Goal: Information Seeking & Learning: Learn about a topic

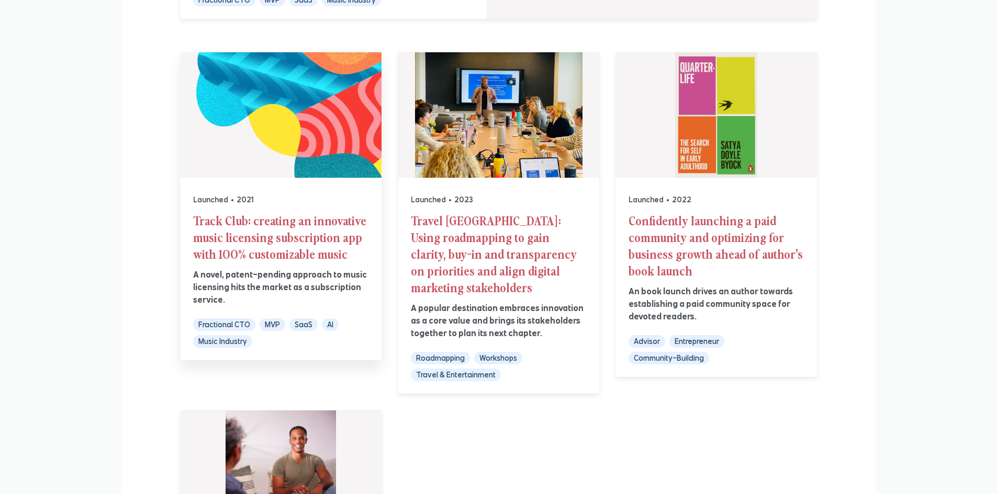
scroll to position [523, 0]
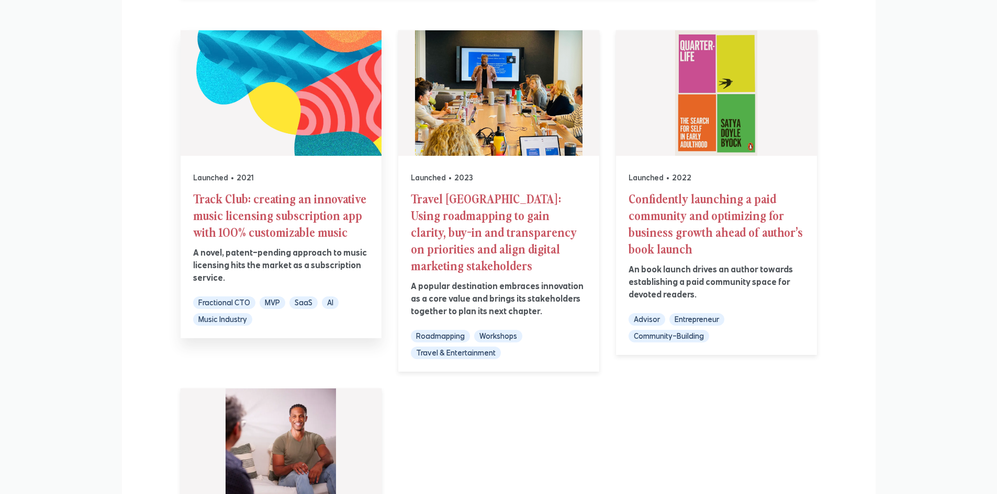
click at [300, 220] on h2 "Track Club: creating an innovative music licensing subscription app with 100% c…" at bounding box center [281, 215] width 176 height 50
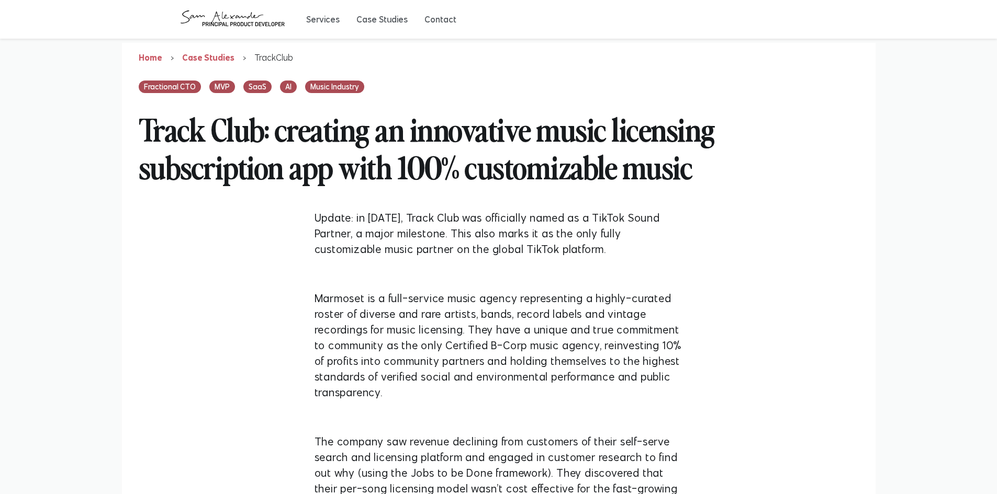
click at [343, 163] on h2 "Track Club: creating an innovative music licensing subscription app with 100% c…" at bounding box center [499, 147] width 720 height 109
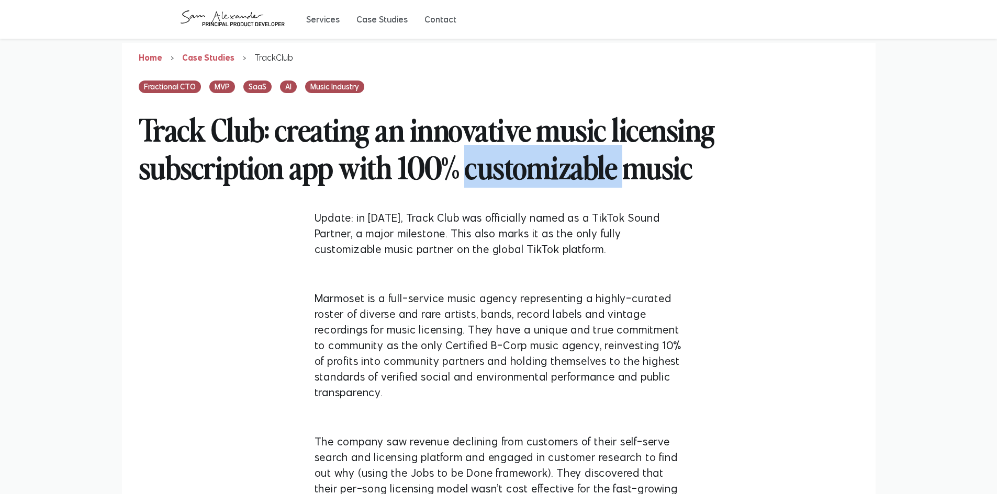
click at [343, 163] on h2 "Track Club: creating an innovative music licensing subscription app with 100% c…" at bounding box center [499, 147] width 720 height 109
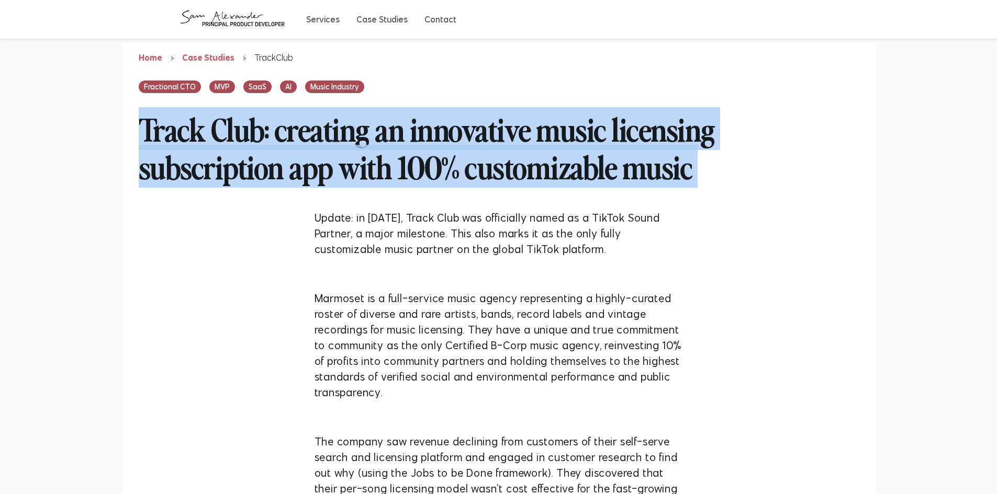
click at [343, 163] on h2 "Track Club: creating an innovative music licensing subscription app with 100% c…" at bounding box center [499, 147] width 720 height 109
copy h2 "Track Club: creating an innovative music licensing subscription app with 100% c…"
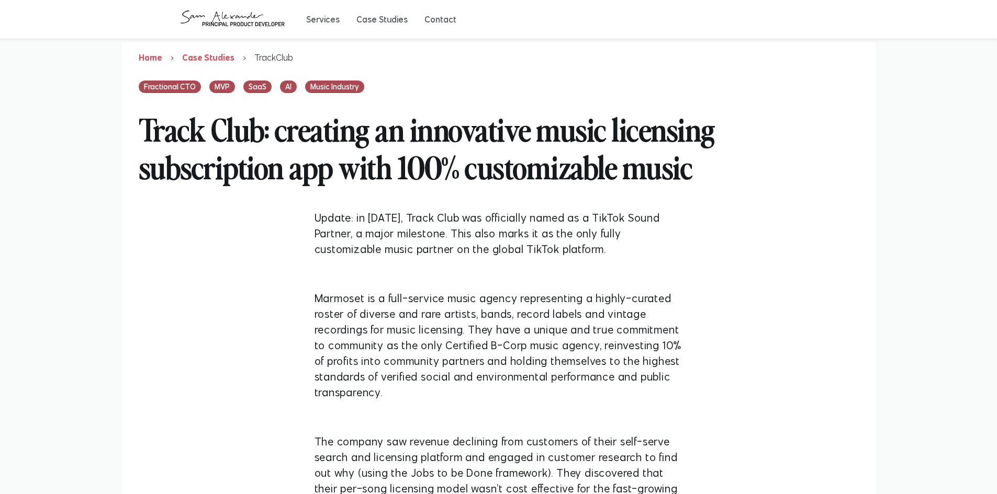
click at [327, 248] on p "Update: in June 2022, Track Club was officially named as a TikTok Sound Partner…" at bounding box center [498, 233] width 368 height 47
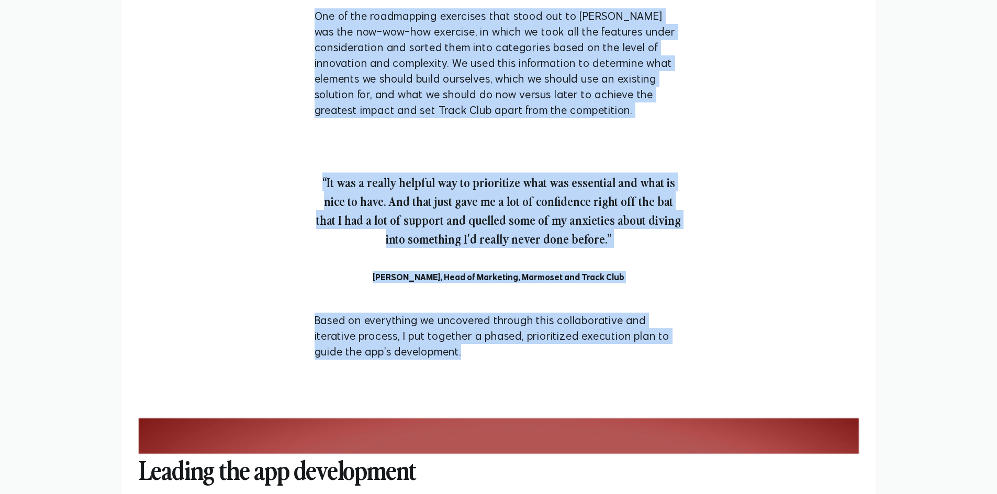
scroll to position [1412, 0]
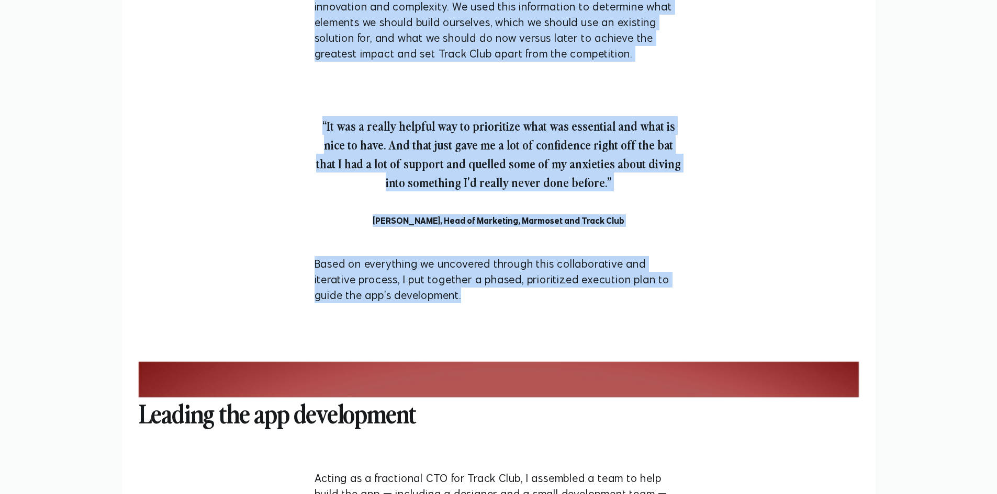
drag, startPoint x: 311, startPoint y: 221, endPoint x: 540, endPoint y: 273, distance: 234.5
copy div "Update: in June 2022, Track Club was officially named as a TikTok Sound Partner…"
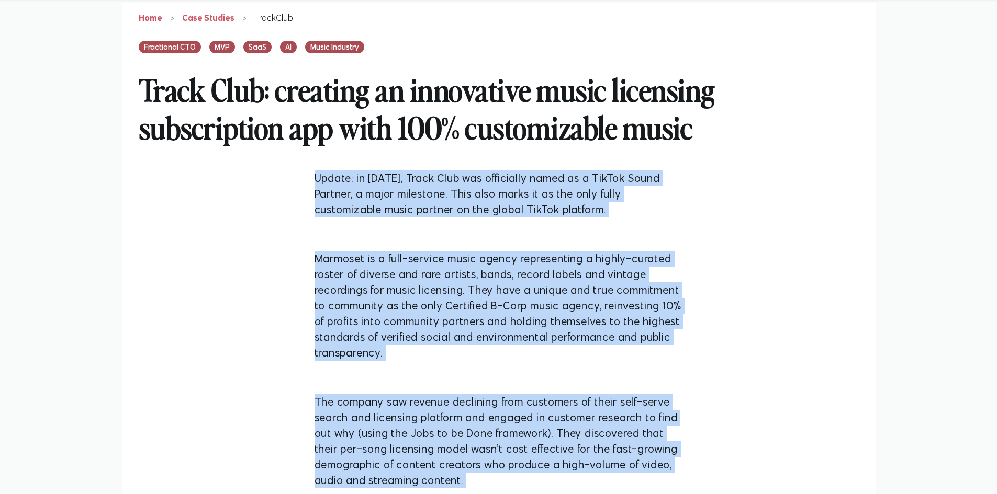
scroll to position [0, 0]
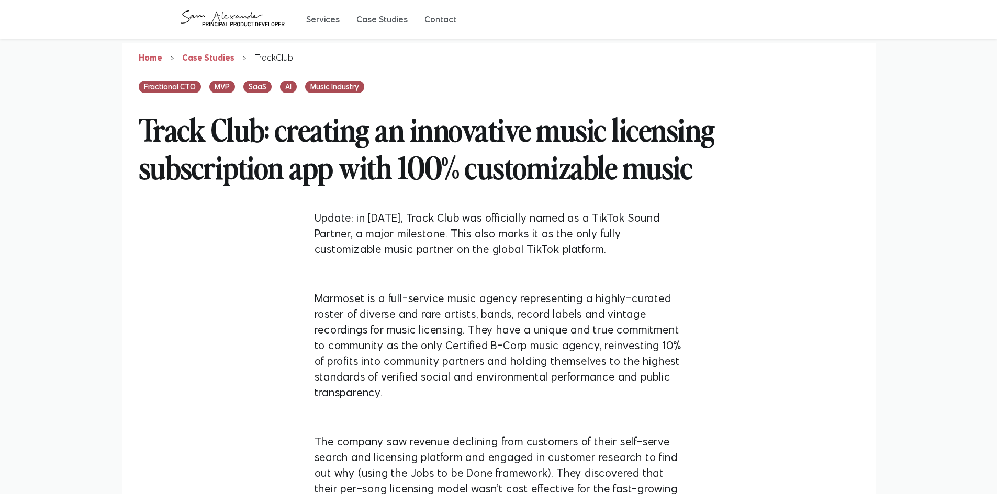
click at [511, 184] on h2 "Track Club: creating an innovative music licensing subscription app with 100% c…" at bounding box center [499, 147] width 720 height 109
click at [477, 164] on h2 "Track Club: creating an innovative music licensing subscription app with 100% c…" at bounding box center [499, 147] width 720 height 109
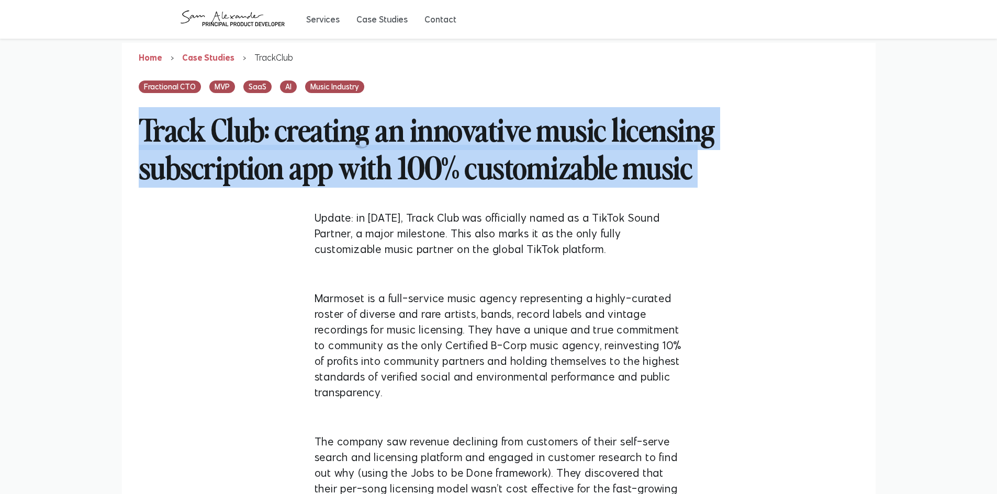
click at [477, 164] on h2 "Track Club: creating an innovative music licensing subscription app with 100% c…" at bounding box center [499, 147] width 720 height 109
copy h2 "Track Club: creating an innovative music licensing subscription app with 100% c…"
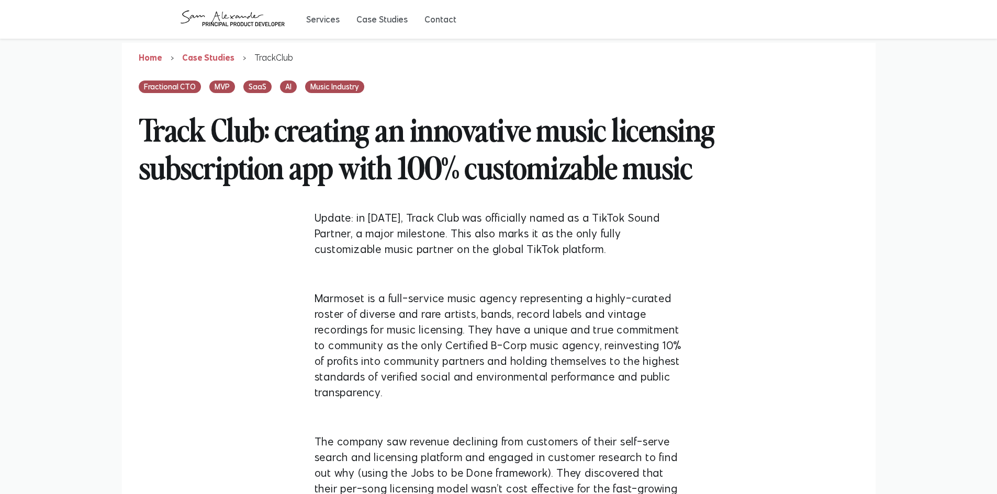
click at [390, 237] on p "Update: in June 2022, Track Club was officially named as a TikTok Sound Partner…" at bounding box center [498, 233] width 368 height 47
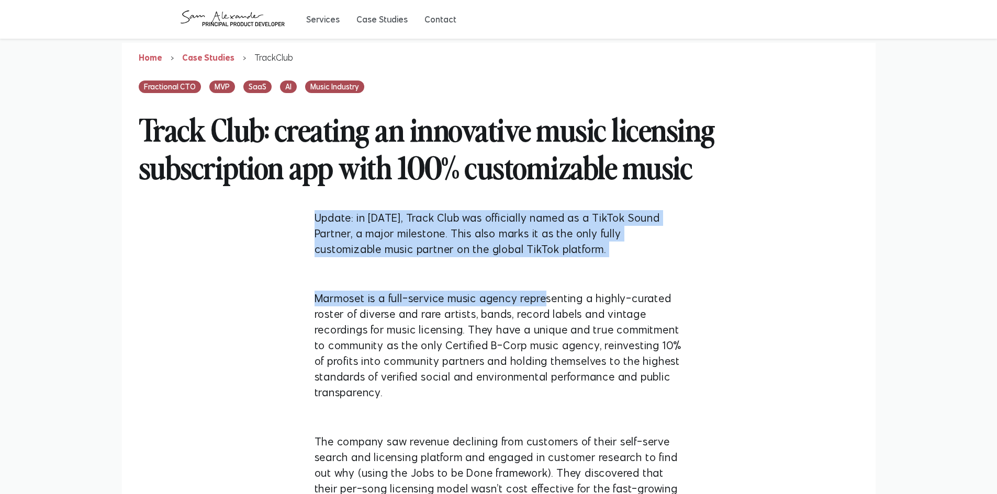
drag, startPoint x: 311, startPoint y: 208, endPoint x: 540, endPoint y: 295, distance: 245.0
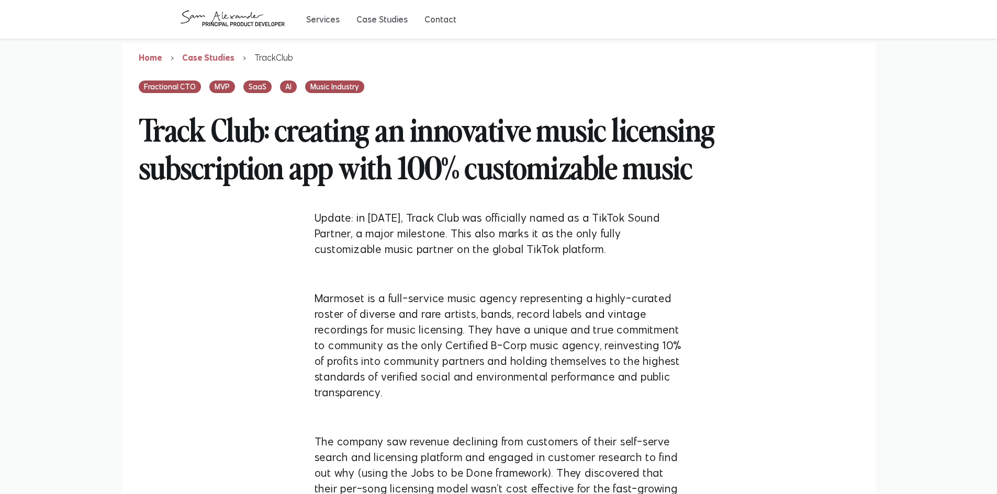
click at [309, 132] on h2 "Track Club: creating an innovative music licensing subscription app with 100% c…" at bounding box center [499, 147] width 720 height 109
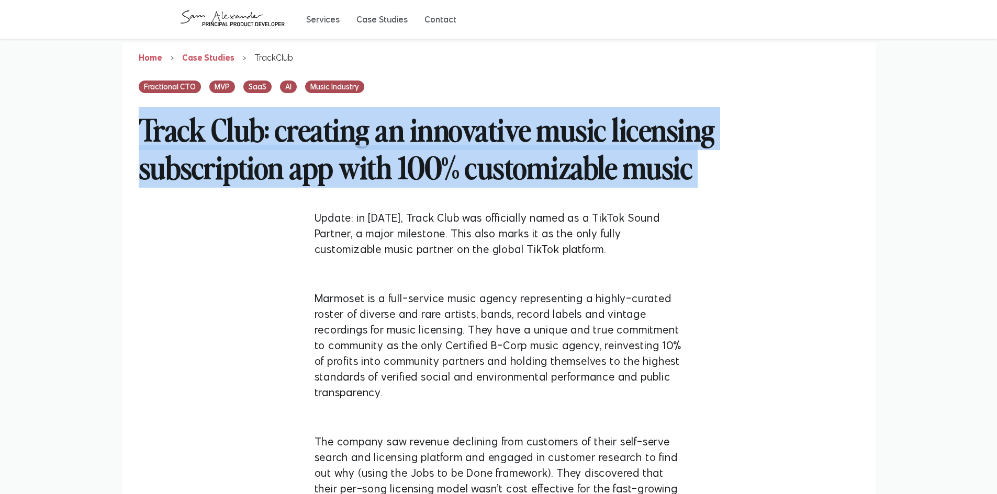
click at [309, 132] on h2 "Track Club: creating an innovative music licensing subscription app with 100% c…" at bounding box center [499, 147] width 720 height 109
copy h2 "Track Club: creating an innovative music licensing subscription app with 100% c…"
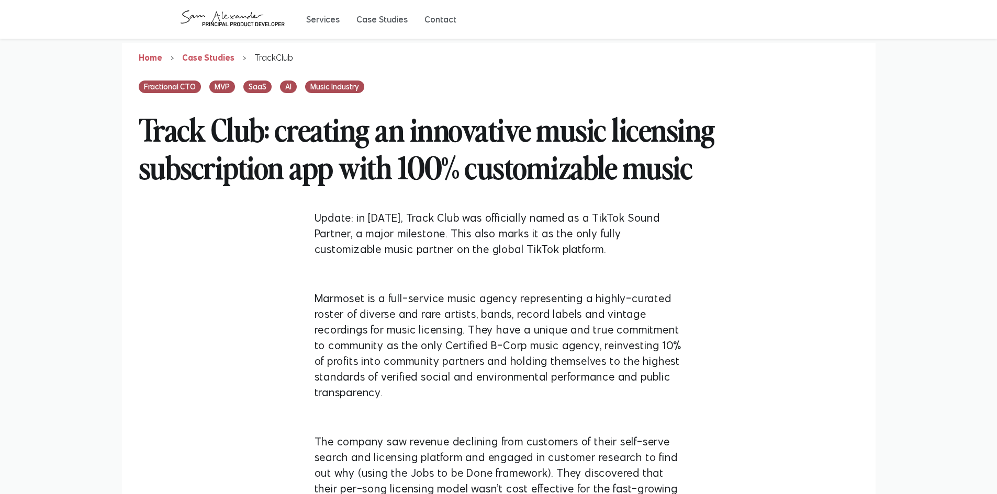
click at [331, 233] on p "Update: in June 2022, Track Club was officially named as a TikTok Sound Partner…" at bounding box center [498, 233] width 368 height 47
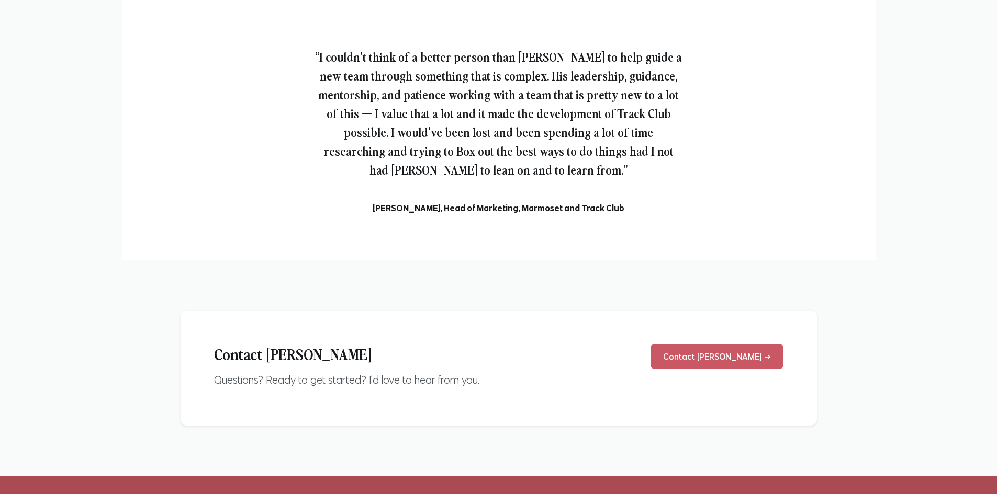
drag, startPoint x: 306, startPoint y: 198, endPoint x: 577, endPoint y: 519, distance: 420.6
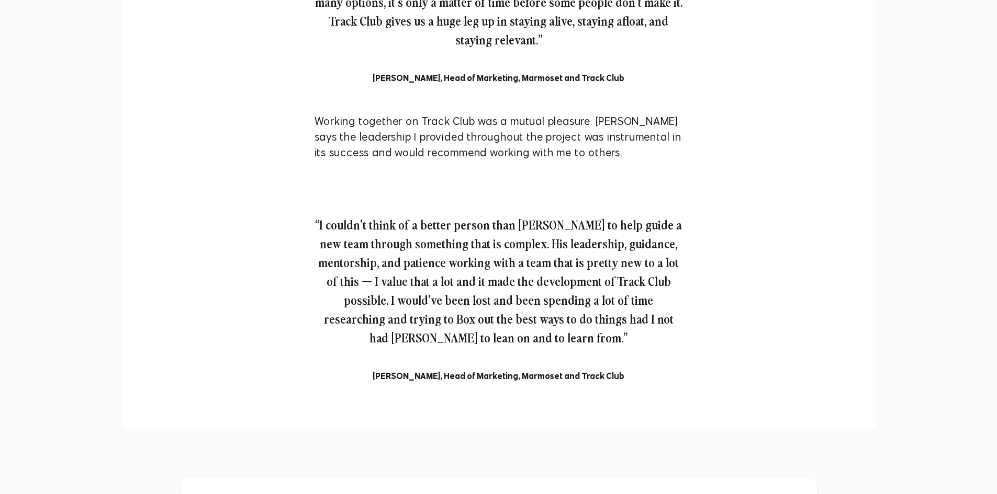
scroll to position [3999, 0]
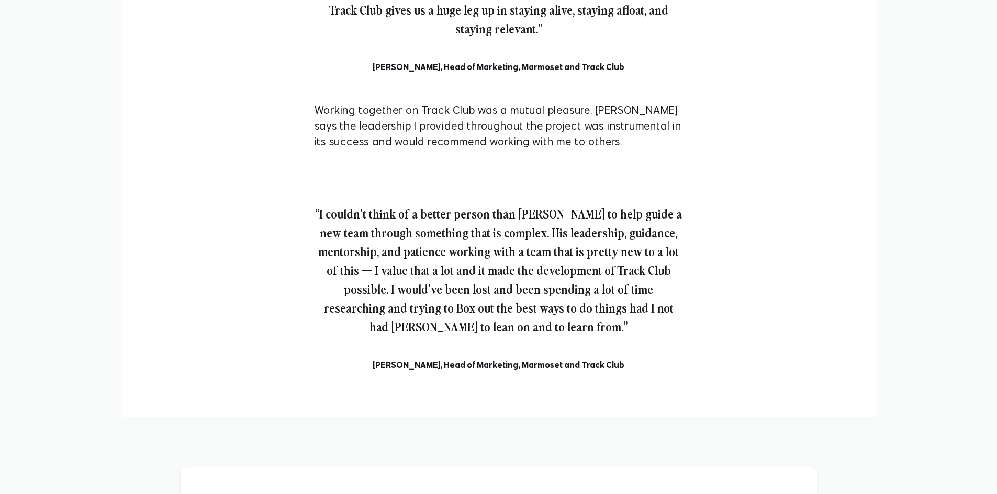
drag, startPoint x: 627, startPoint y: 383, endPoint x: 604, endPoint y: 296, distance: 90.0
click at [633, 287] on div "“I couldn't think of a better person than Sam to help guide a new team through …" at bounding box center [499, 284] width 402 height 218
click at [649, 284] on div "“I couldn't think of a better person than Sam to help guide a new team through …" at bounding box center [499, 284] width 402 height 218
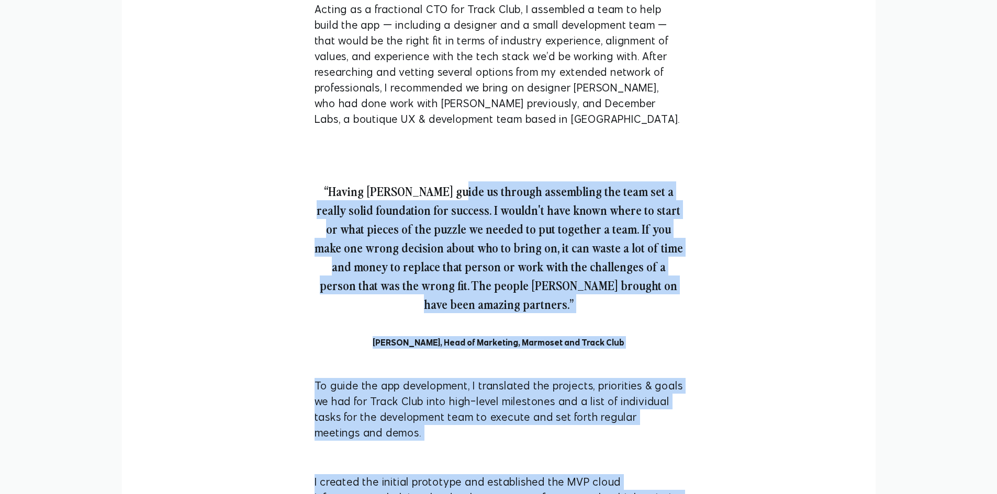
scroll to position [1626, 0]
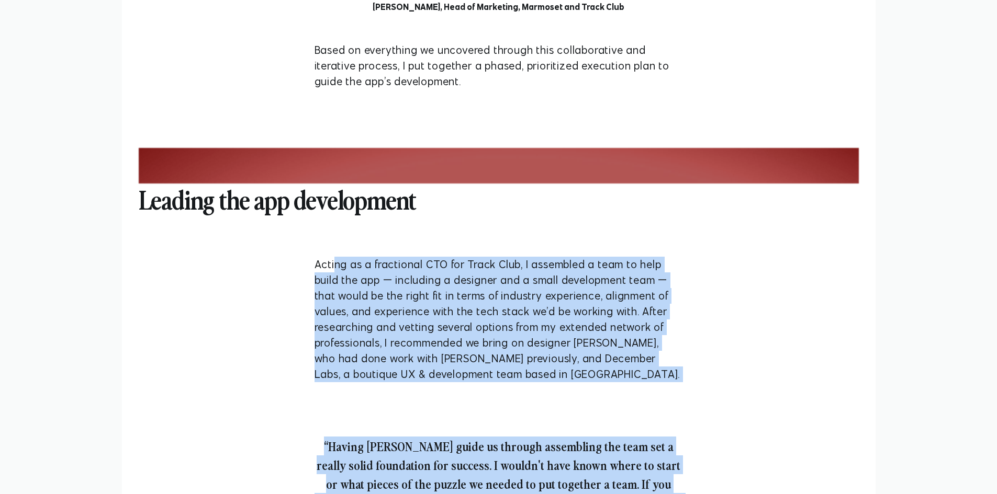
copy div "ng as a fractional CTO for Track Club, I assembled a team to help build the app…"
drag, startPoint x: 657, startPoint y: 277, endPoint x: 335, endPoint y: 237, distance: 324.6
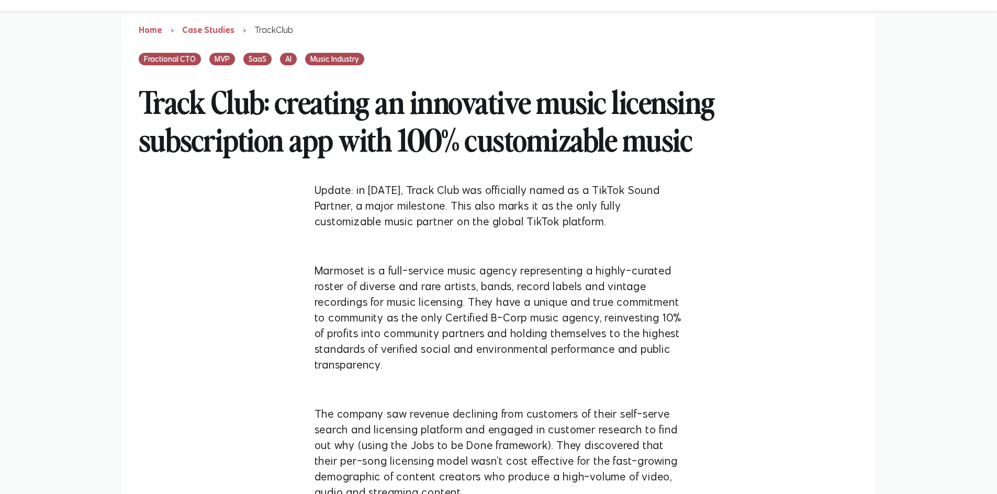
scroll to position [0, 0]
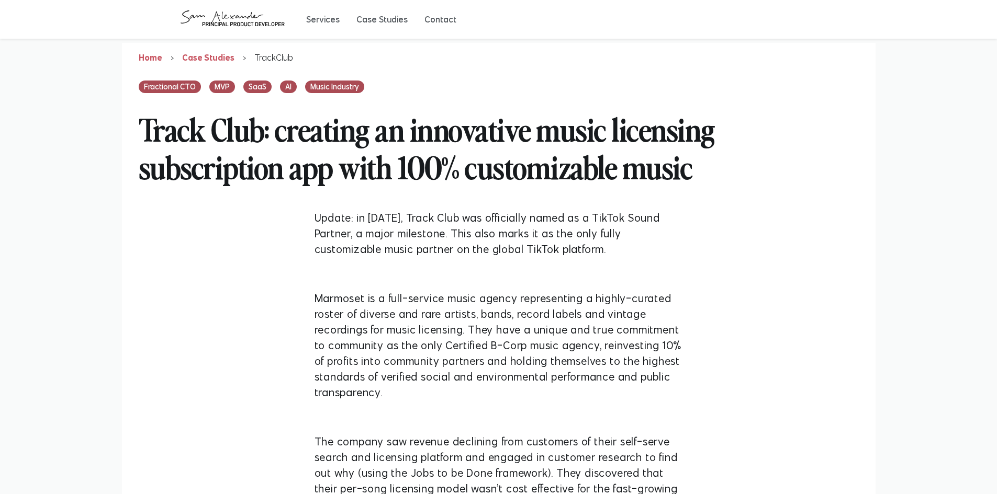
click at [383, 142] on h2 "Track Club: creating an innovative music licensing subscription app with 100% c…" at bounding box center [499, 147] width 720 height 109
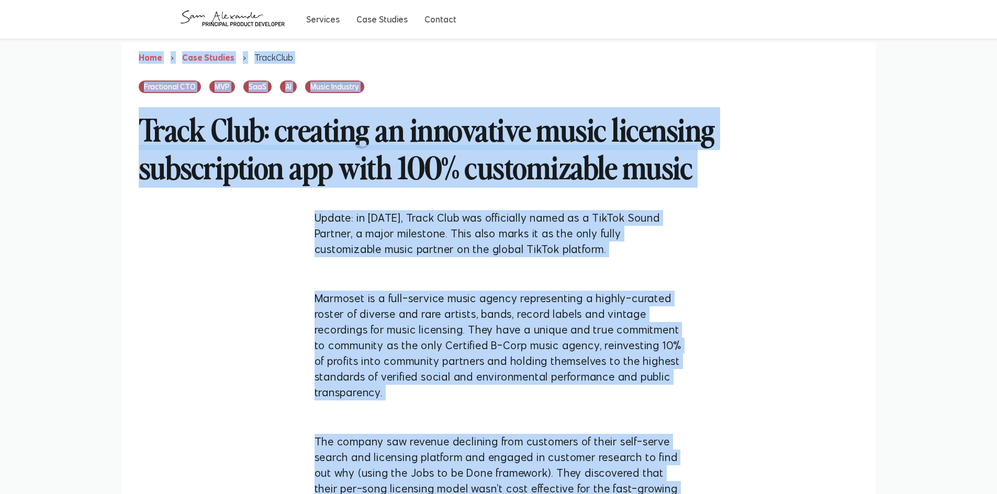
click at [410, 150] on h2 "Track Club: creating an innovative music licensing subscription app with 100% c…" at bounding box center [499, 147] width 720 height 109
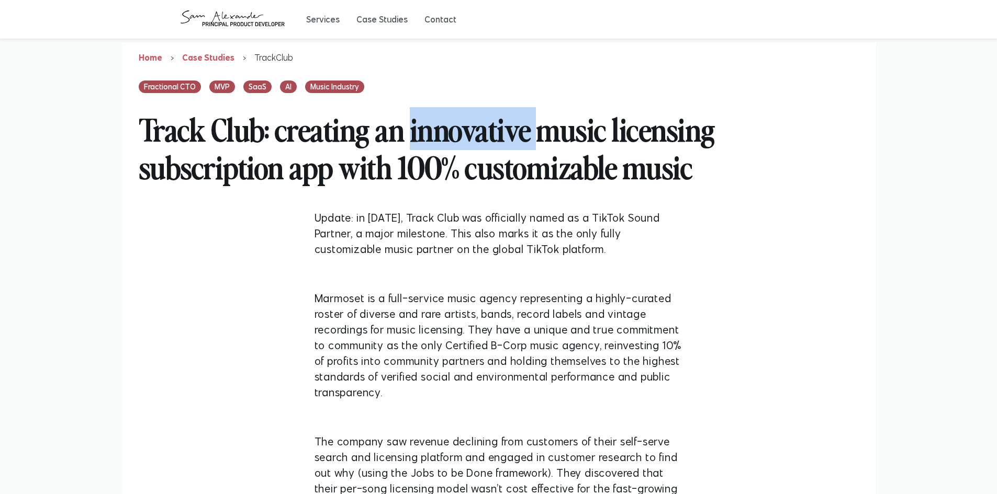
click at [410, 150] on h2 "Track Club: creating an innovative music licensing subscription app with 100% c…" at bounding box center [499, 147] width 720 height 109
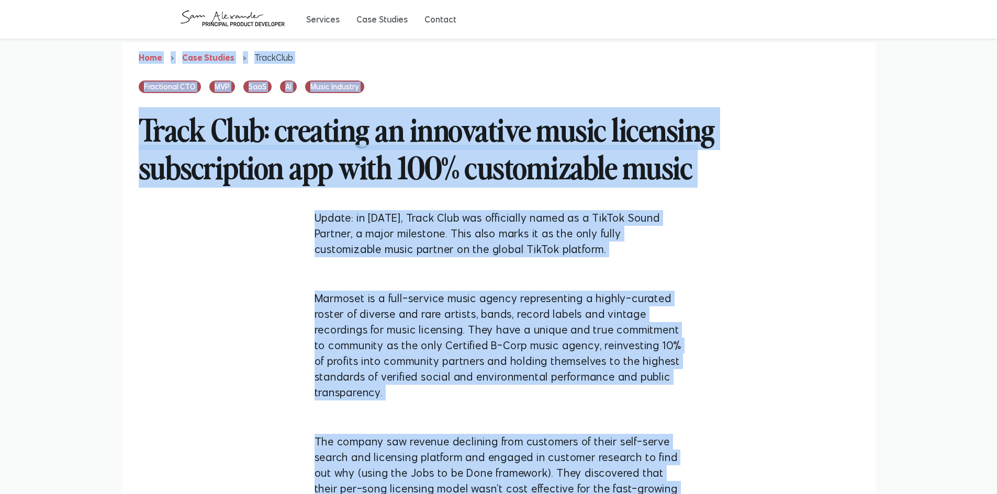
click at [315, 143] on h2 "Track Club: creating an innovative music licensing subscription app with 100% c…" at bounding box center [499, 147] width 720 height 109
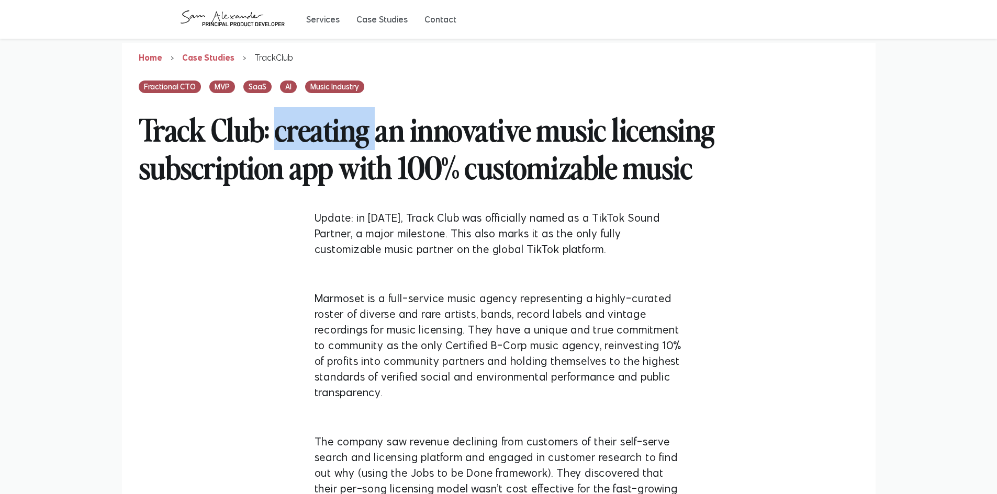
click at [315, 143] on h2 "Track Club: creating an innovative music licensing subscription app with 100% c…" at bounding box center [499, 147] width 720 height 109
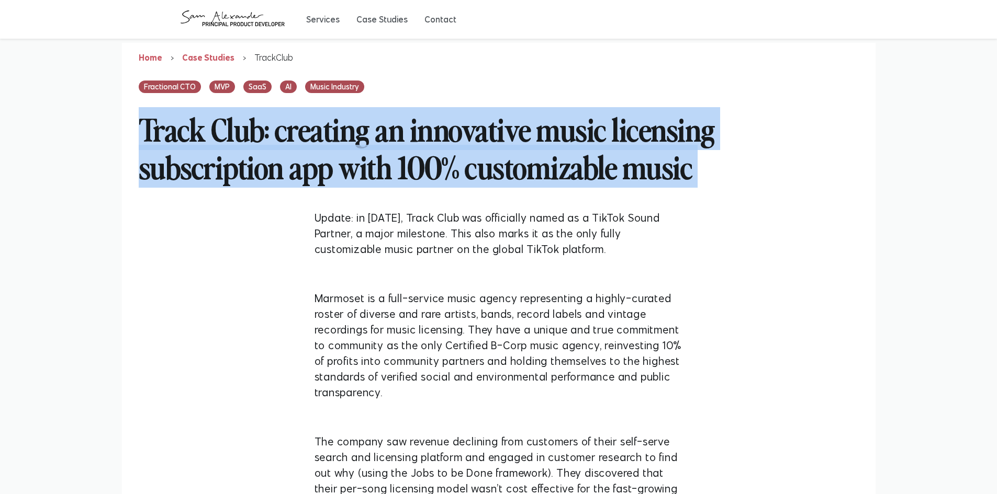
click at [315, 143] on h2 "Track Club: creating an innovative music licensing subscription app with 100% c…" at bounding box center [499, 147] width 720 height 109
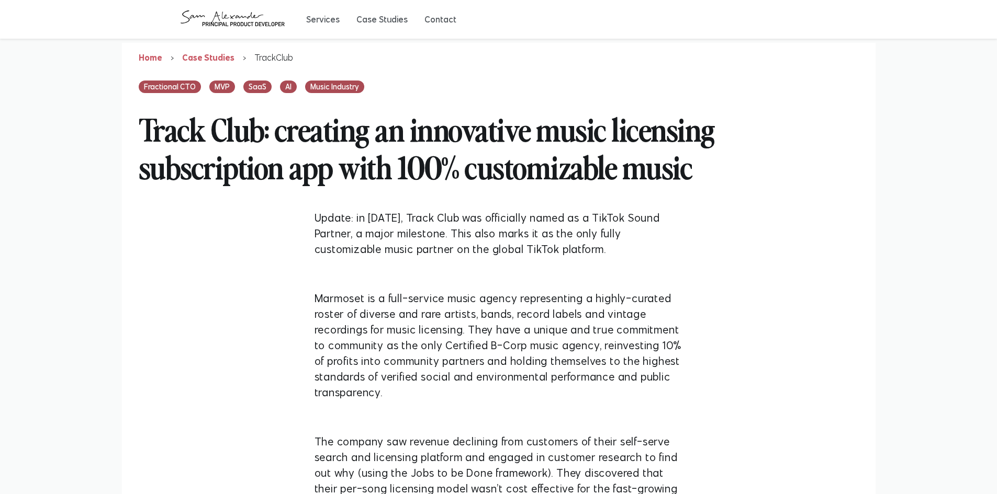
click at [404, 212] on p "Update: in June 2022, Track Club was officially named as a TikTok Sound Partner…" at bounding box center [498, 233] width 368 height 47
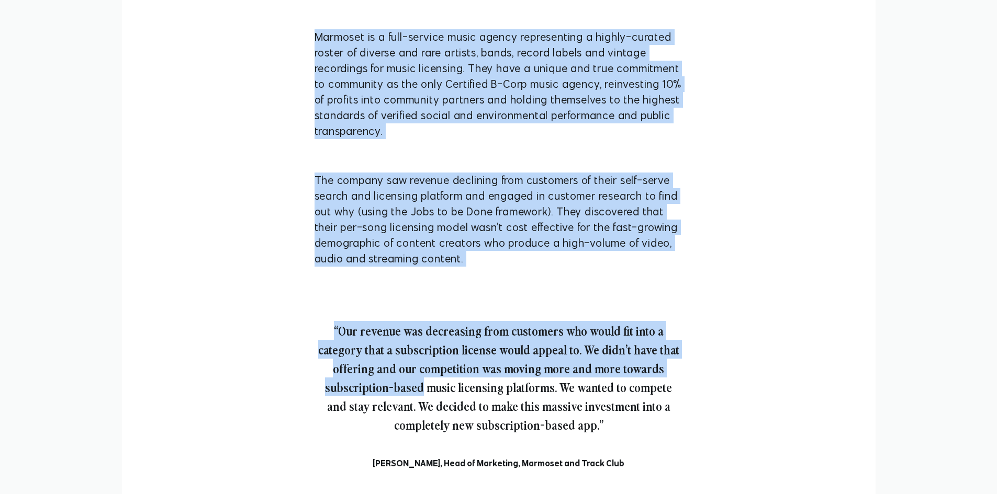
drag, startPoint x: 307, startPoint y: 219, endPoint x: 1004, endPoint y: 203, distance: 697.5
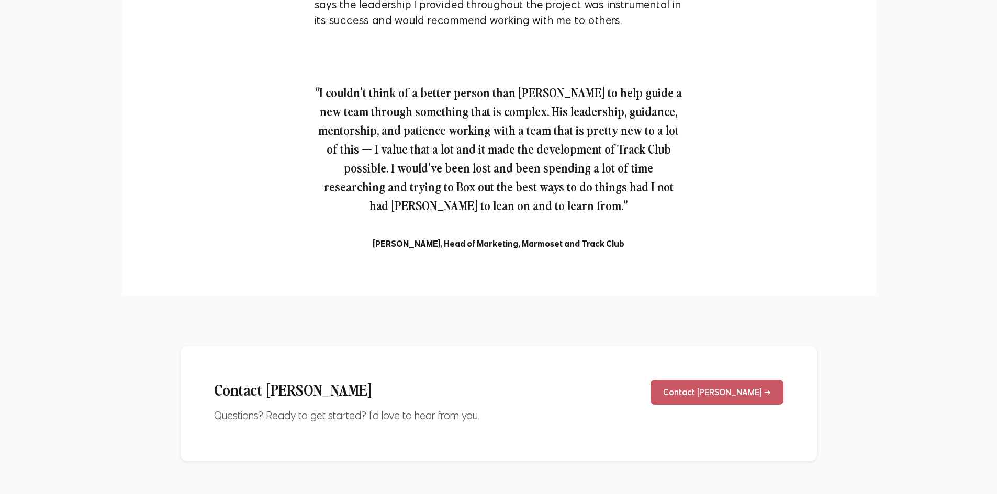
scroll to position [3999, 0]
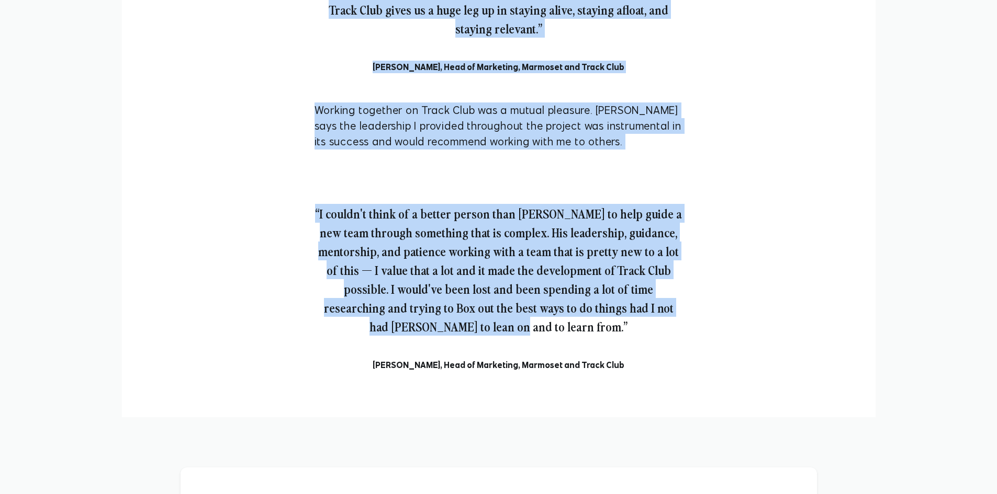
drag, startPoint x: 672, startPoint y: 266, endPoint x: 665, endPoint y: 271, distance: 8.6
click at [672, 266] on div "“I couldn't think of a better person than Sam to help guide a new team through …" at bounding box center [498, 281] width 368 height 180
click at [663, 292] on div "“I couldn't think of a better person than Sam to help guide a new team through …" at bounding box center [499, 284] width 402 height 218
drag, startPoint x: 588, startPoint y: 259, endPoint x: 603, endPoint y: 264, distance: 15.7
click at [592, 260] on blockquote "“I couldn't think of a better person than Sam to help guide a new team through …" at bounding box center [498, 278] width 368 height 149
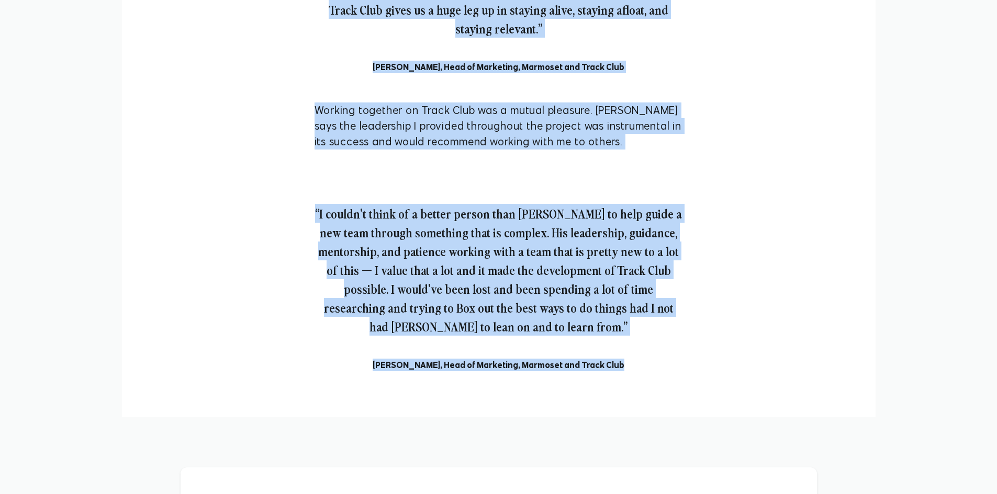
click at [610, 268] on div "“I couldn't think of a better person than Sam to help guide a new team through …" at bounding box center [498, 281] width 368 height 180
copy div "Update: in June 2022, Track Club was officially named as a TikTok Sound Partner…"
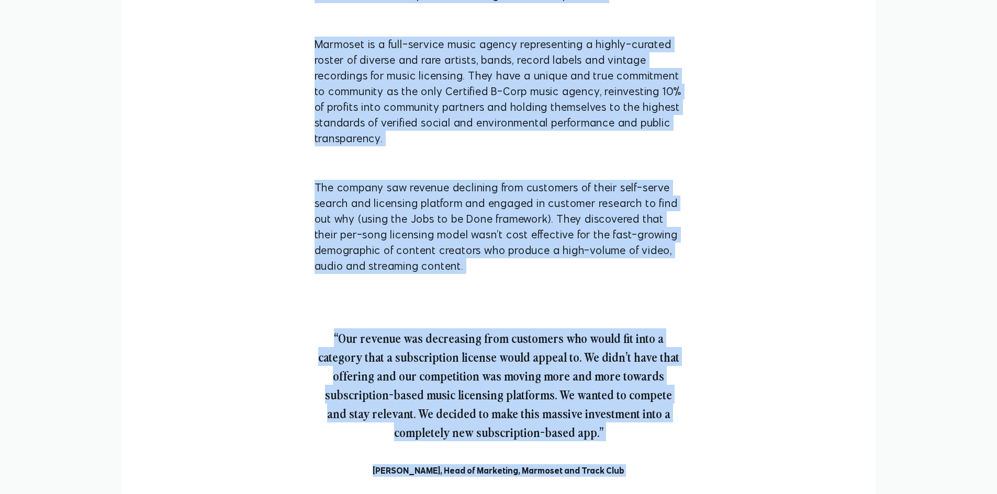
scroll to position [0, 0]
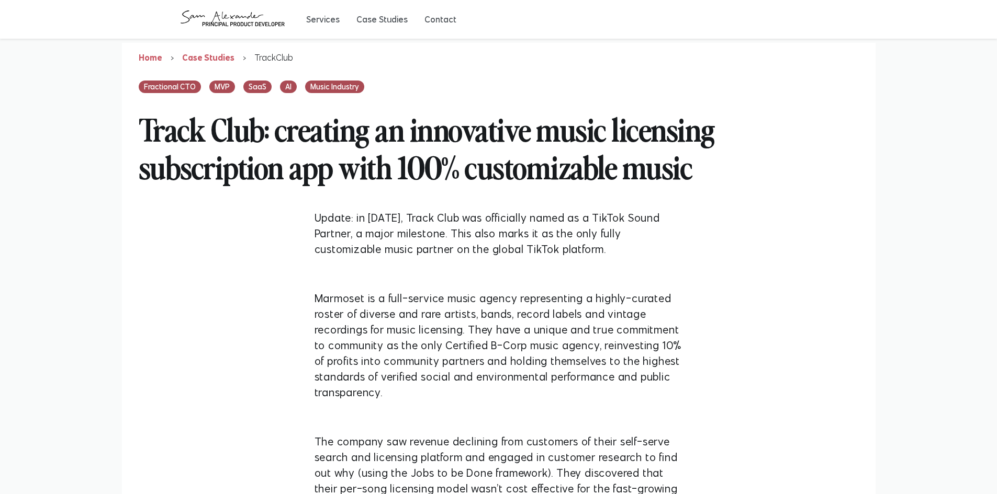
click at [417, 140] on h2 "Track Club: creating an innovative music licensing subscription app with 100% c…" at bounding box center [499, 147] width 720 height 109
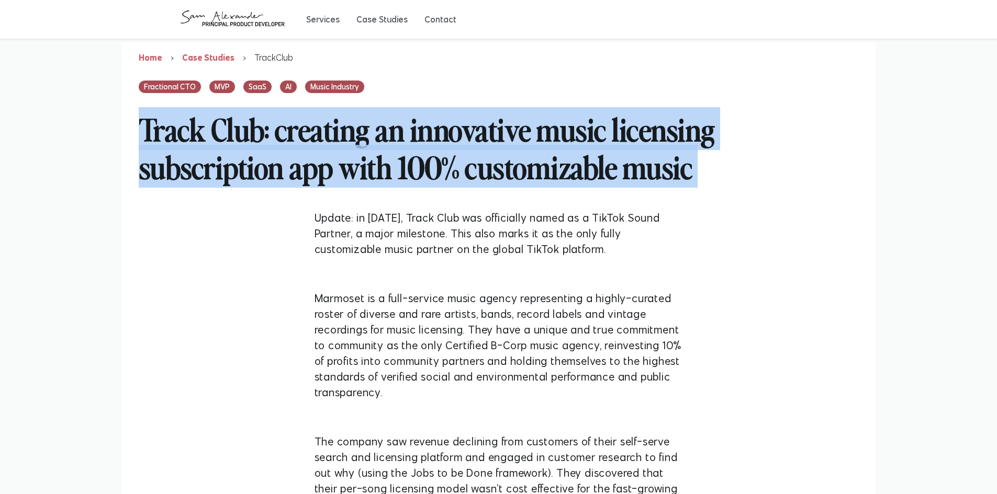
click at [417, 140] on h2 "Track Club: creating an innovative music licensing subscription app with 100% c…" at bounding box center [499, 147] width 720 height 109
copy h2 "Track Club: creating an innovative music licensing subscription app with 100% c…"
click at [282, 159] on h2 "Track Club: creating an innovative music licensing subscription app with 100% c…" at bounding box center [499, 147] width 720 height 109
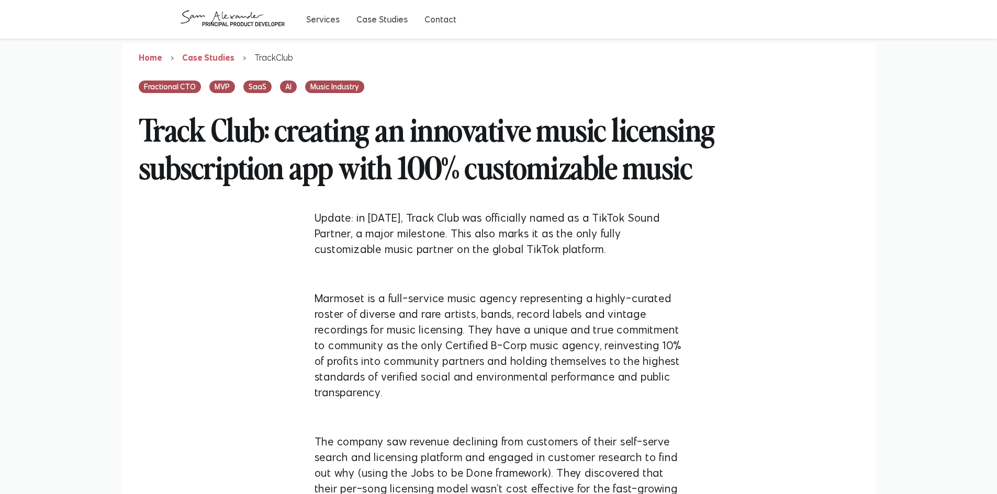
drag, startPoint x: 282, startPoint y: 159, endPoint x: 264, endPoint y: 151, distance: 19.7
click at [264, 151] on h2 "Track Club: creating an innovative music licensing subscription app with 100% c…" at bounding box center [499, 147] width 720 height 109
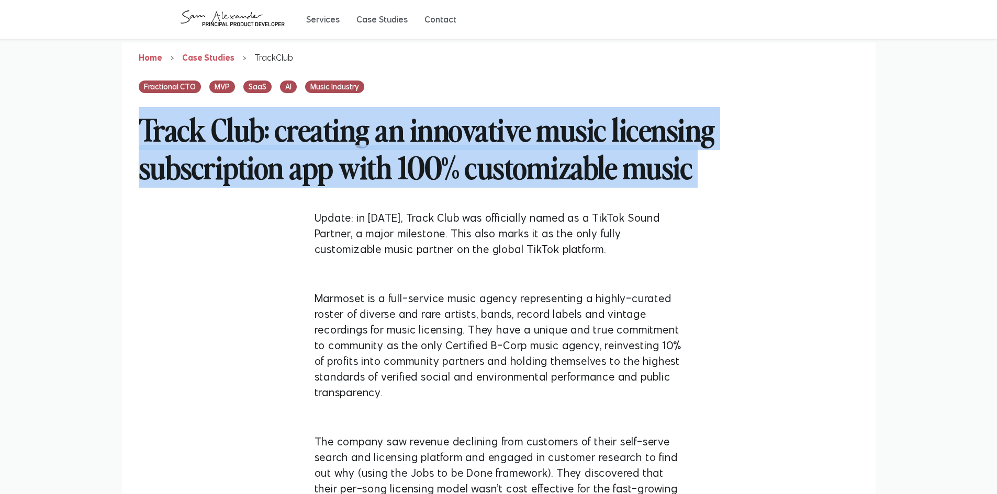
click at [264, 151] on h2 "Track Club: creating an innovative music licensing subscription app with 100% c…" at bounding box center [499, 147] width 720 height 109
copy h2 "Track Club: creating an innovative music licensing subscription app with 100% c…"
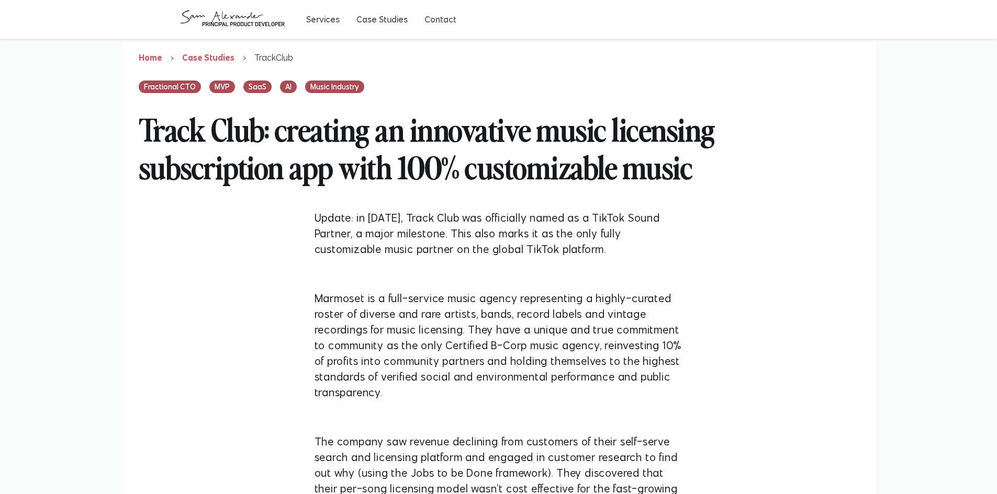
click at [364, 220] on p "Update: in June 2022, Track Club was officially named as a TikTok Sound Partner…" at bounding box center [498, 233] width 368 height 47
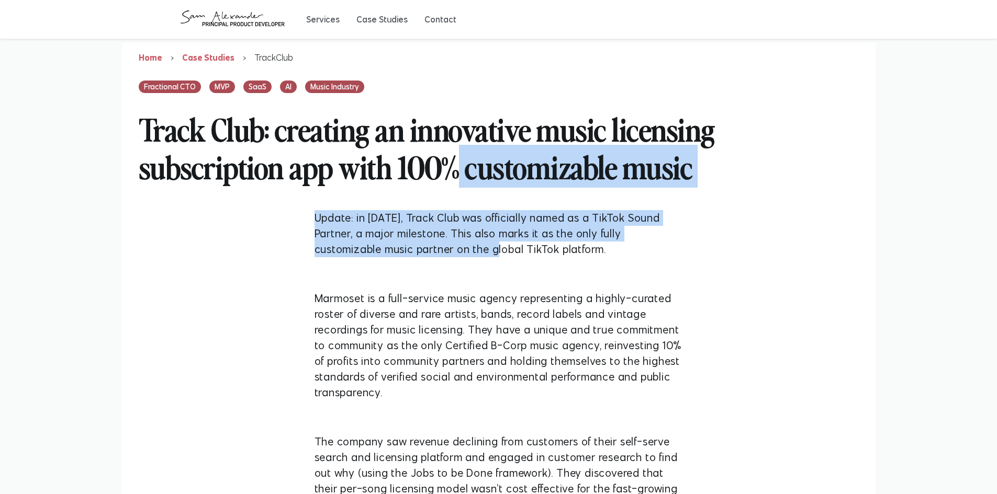
drag, startPoint x: 303, startPoint y: 197, endPoint x: 473, endPoint y: 279, distance: 188.8
drag, startPoint x: 370, startPoint y: 247, endPoint x: 349, endPoint y: 242, distance: 21.7
click at [369, 247] on p "Update: in June 2022, Track Club was officially named as a TikTok Sound Partner…" at bounding box center [498, 233] width 368 height 47
click at [318, 222] on p "Update: in June 2022, Track Club was officially named as a TikTok Sound Partner…" at bounding box center [498, 233] width 368 height 47
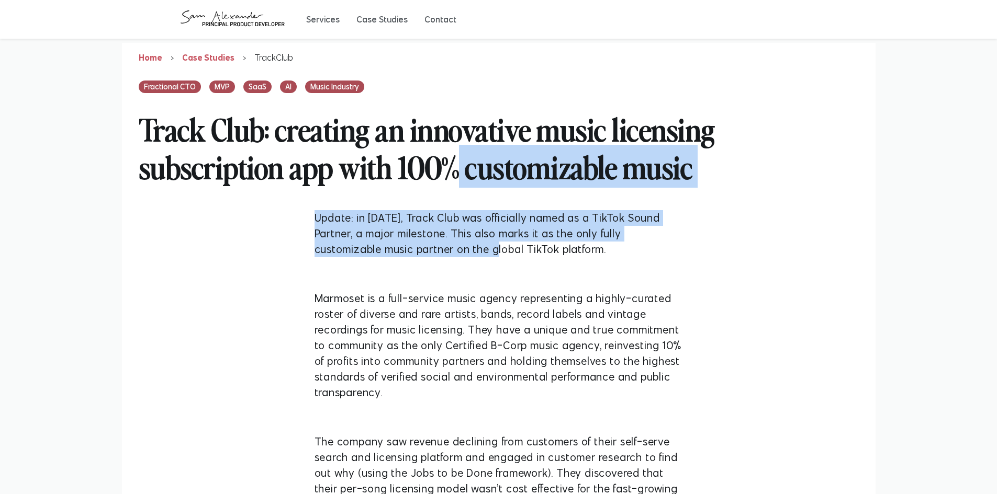
click at [317, 222] on p "Update: in June 2022, Track Club was officially named as a TikTok Sound Partner…" at bounding box center [498, 233] width 368 height 47
click at [303, 218] on div "Update: in June 2022, Track Club was officially named as a TikTok Sound Partner…" at bounding box center [499, 242] width 402 height 81
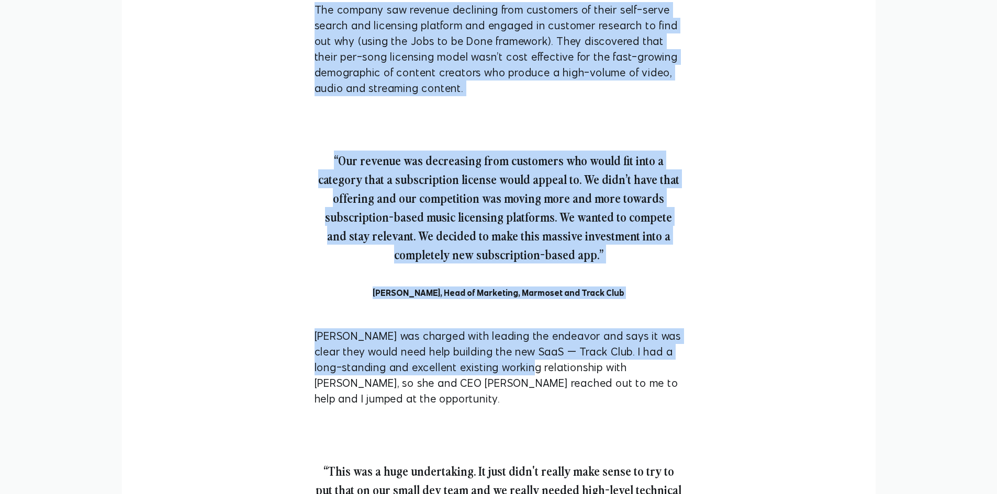
scroll to position [575, 0]
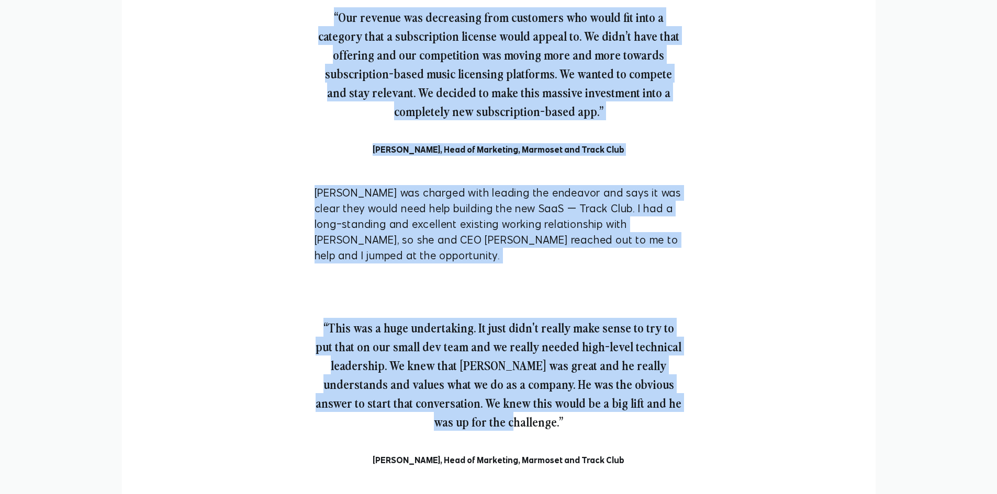
drag, startPoint x: 307, startPoint y: 219, endPoint x: 653, endPoint y: 404, distance: 392.7
copy div "Update: in June 2022, Track Club was officially named as a TikTok Sound Partner…"
click at [394, 58] on p "“Our revenue was decreasing from customers who would fit into a category that a…" at bounding box center [498, 63] width 368 height 113
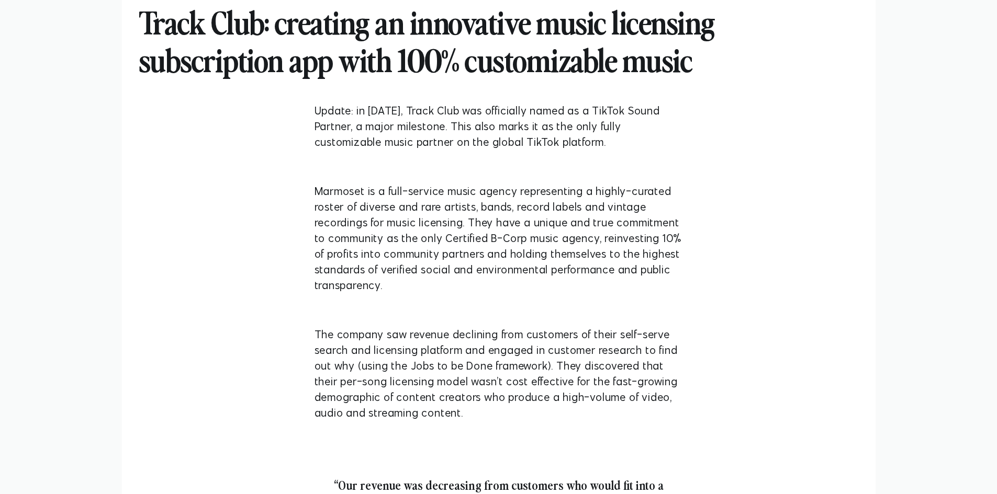
scroll to position [0, 0]
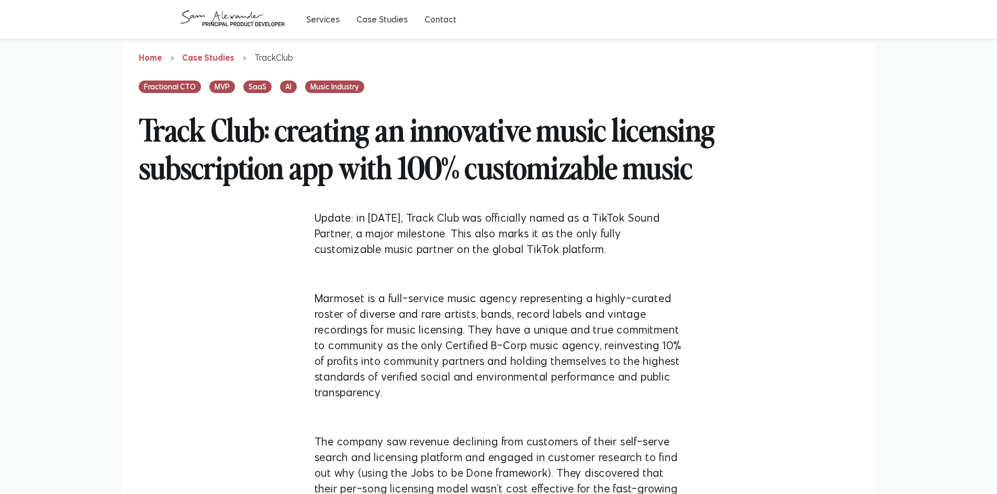
click at [412, 160] on h2 "Track Club: creating an innovative music licensing subscription app with 100% c…" at bounding box center [499, 147] width 720 height 109
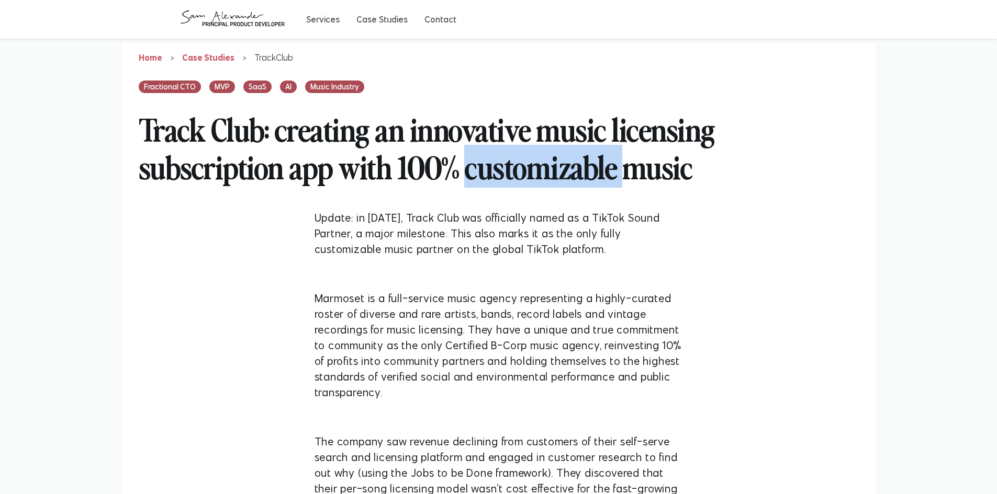
click at [412, 160] on h2 "Track Club: creating an innovative music licensing subscription app with 100% c…" at bounding box center [499, 147] width 720 height 109
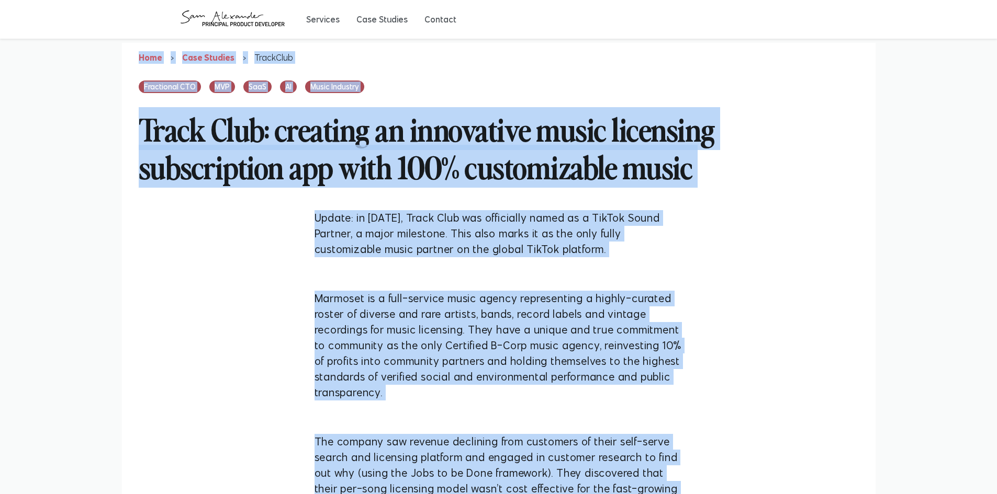
copy body "Home › Case Studies › TrackClub Fractional CTO MVP SaaS AI Music Industry Track…"
click at [255, 161] on h2 "Track Club: creating an innovative music licensing subscription app with 100% c…" at bounding box center [499, 147] width 720 height 109
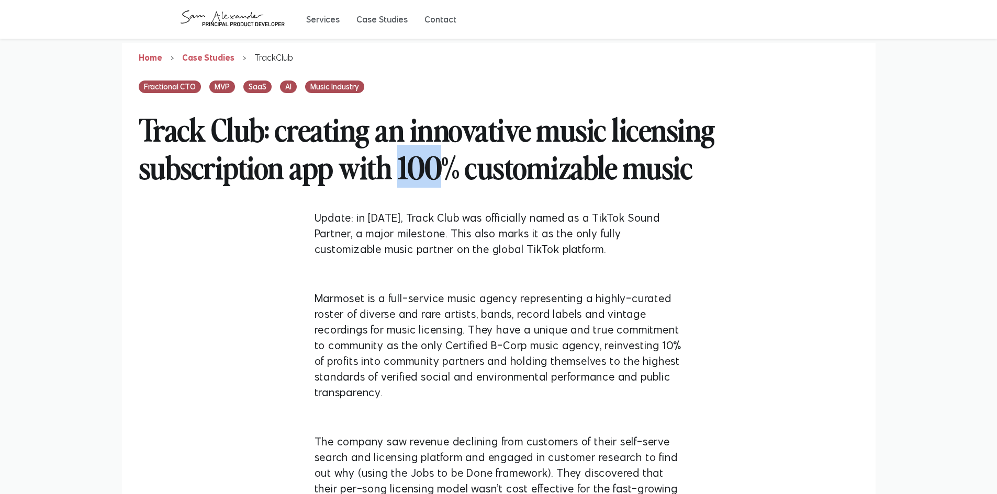
click at [255, 161] on h2 "Track Club: creating an innovative music licensing subscription app with 100% c…" at bounding box center [499, 147] width 720 height 109
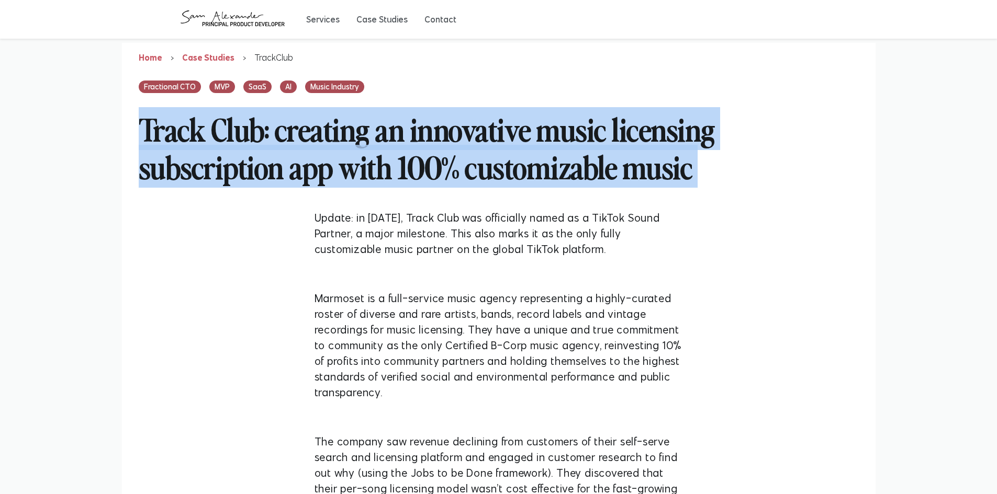
click at [255, 161] on h2 "Track Club: creating an innovative music licensing subscription app with 100% c…" at bounding box center [499, 147] width 720 height 109
click at [297, 119] on h2 "Track Club: creating an innovative music licensing subscription app with 100% c…" at bounding box center [499, 147] width 720 height 109
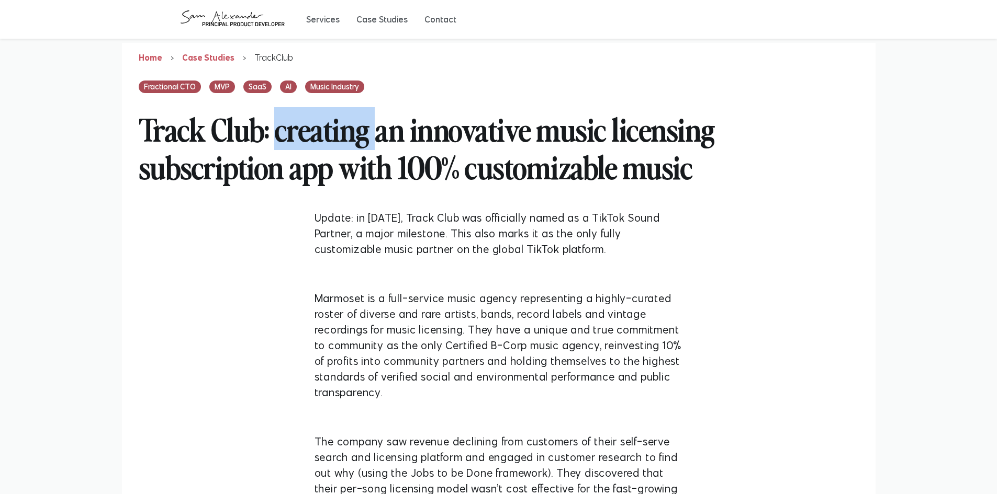
click at [297, 119] on h2 "Track Club: creating an innovative music licensing subscription app with 100% c…" at bounding box center [499, 147] width 720 height 109
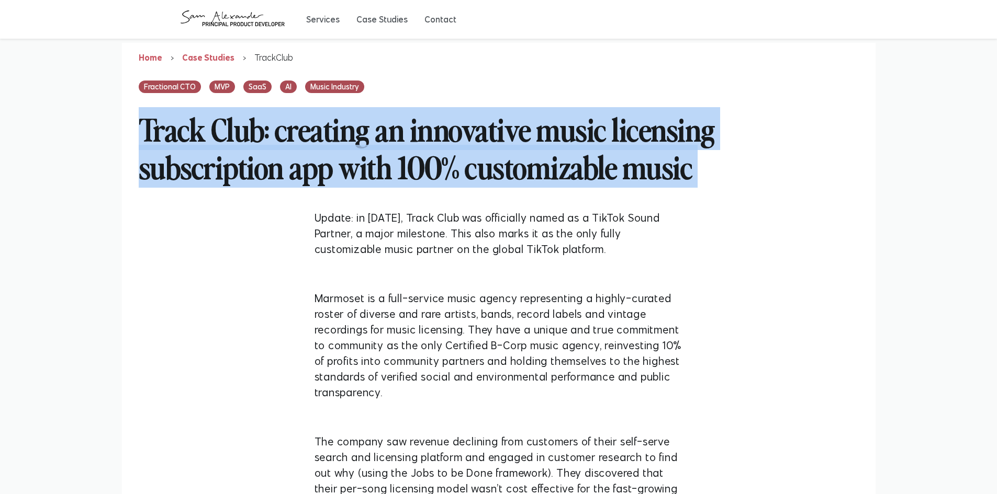
click at [297, 119] on h2 "Track Club: creating an innovative music licensing subscription app with 100% c…" at bounding box center [499, 147] width 720 height 109
click at [295, 147] on h2 "Track Club: creating an innovative music licensing subscription app with 100% c…" at bounding box center [499, 147] width 720 height 109
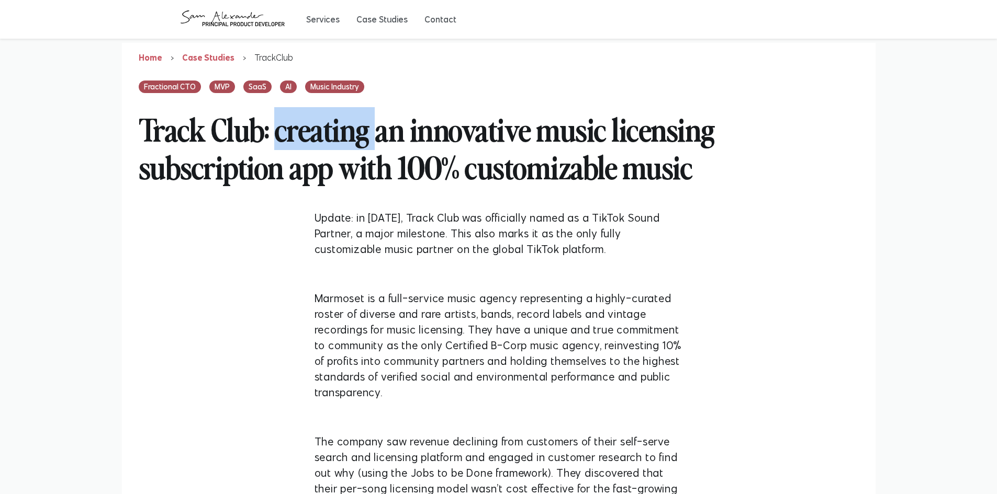
click at [295, 147] on h2 "Track Club: creating an innovative music licensing subscription app with 100% c…" at bounding box center [499, 147] width 720 height 109
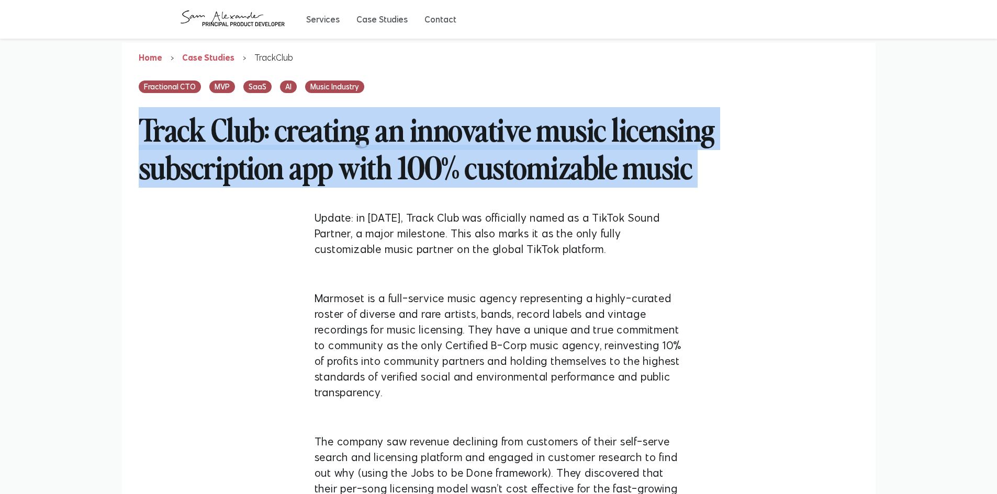
click at [295, 147] on h2 "Track Club: creating an innovative music licensing subscription app with 100% c…" at bounding box center [499, 147] width 720 height 109
click at [244, 133] on h2 "Track Club: creating an innovative music licensing subscription app with 100% c…" at bounding box center [499, 147] width 720 height 109
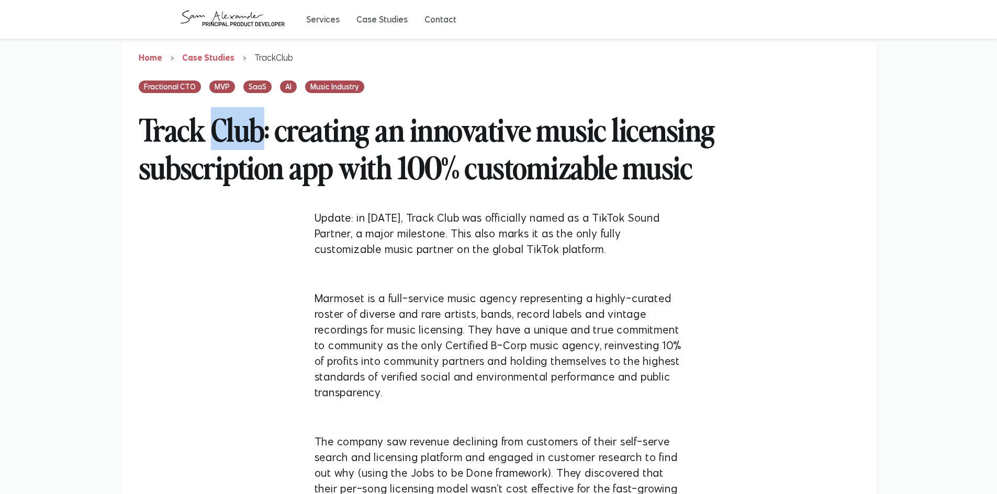
click at [244, 133] on h2 "Track Club: creating an innovative music licensing subscription app with 100% c…" at bounding box center [499, 147] width 720 height 109
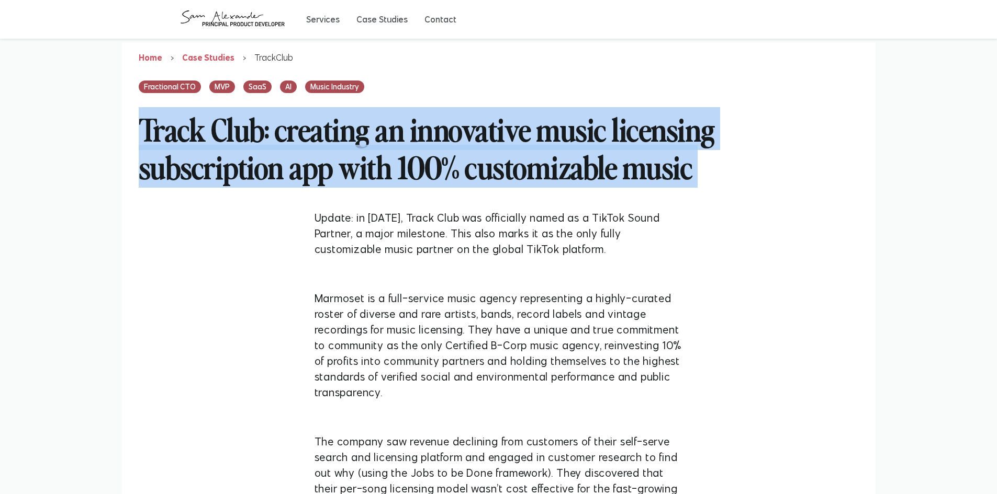
click at [244, 133] on h2 "Track Club: creating an innovative music licensing subscription app with 100% c…" at bounding box center [499, 147] width 720 height 109
click at [310, 136] on h2 "Track Club: creating an innovative music licensing subscription app with 100% c…" at bounding box center [499, 147] width 720 height 109
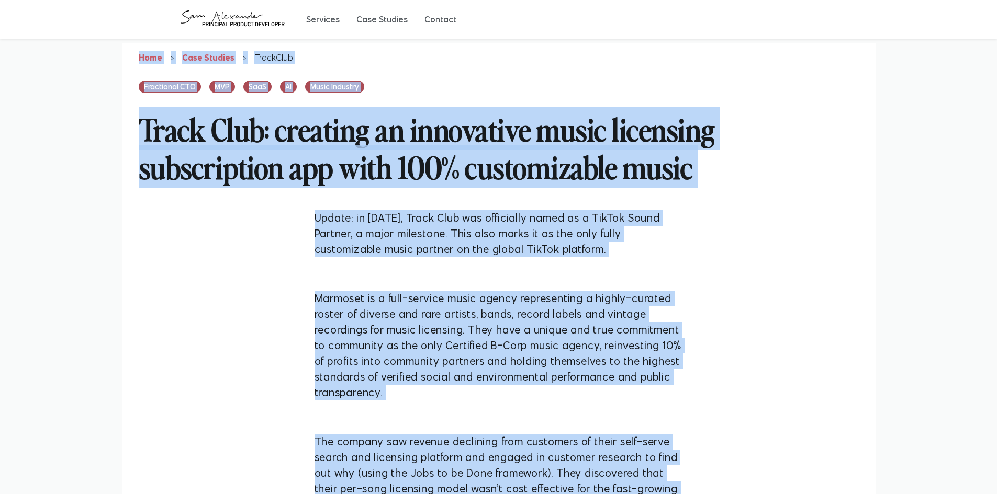
click at [306, 127] on h2 "Track Club: creating an innovative music licensing subscription app with 100% c…" at bounding box center [499, 147] width 720 height 109
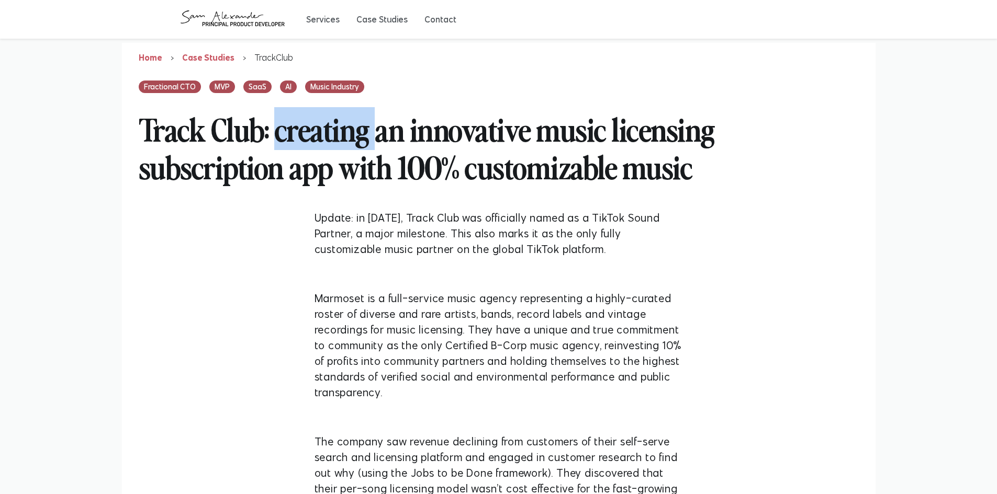
click at [306, 127] on h2 "Track Club: creating an innovative music licensing subscription app with 100% c…" at bounding box center [499, 147] width 720 height 109
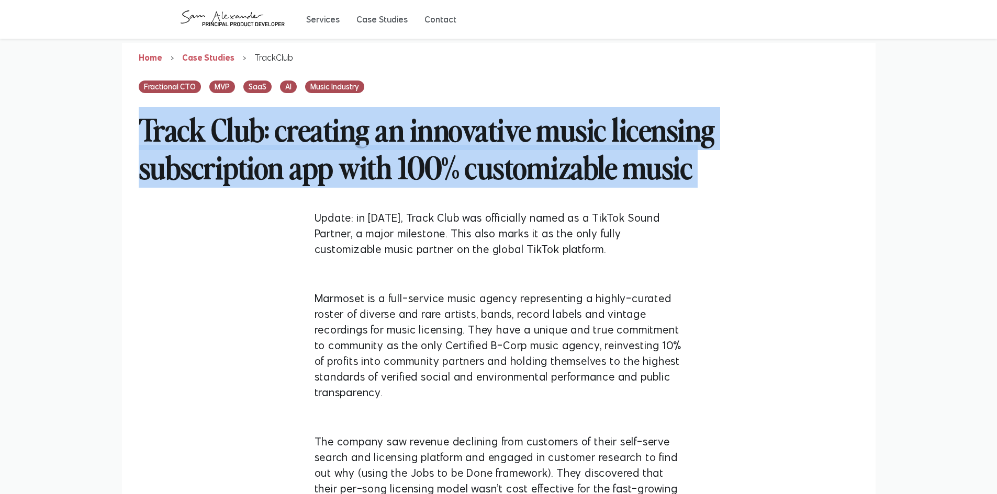
click at [306, 127] on h2 "Track Club: creating an innovative music licensing subscription app with 100% c…" at bounding box center [499, 147] width 720 height 109
click at [310, 110] on h2 "Track Club: creating an innovative music licensing subscription app with 100% c…" at bounding box center [499, 147] width 720 height 109
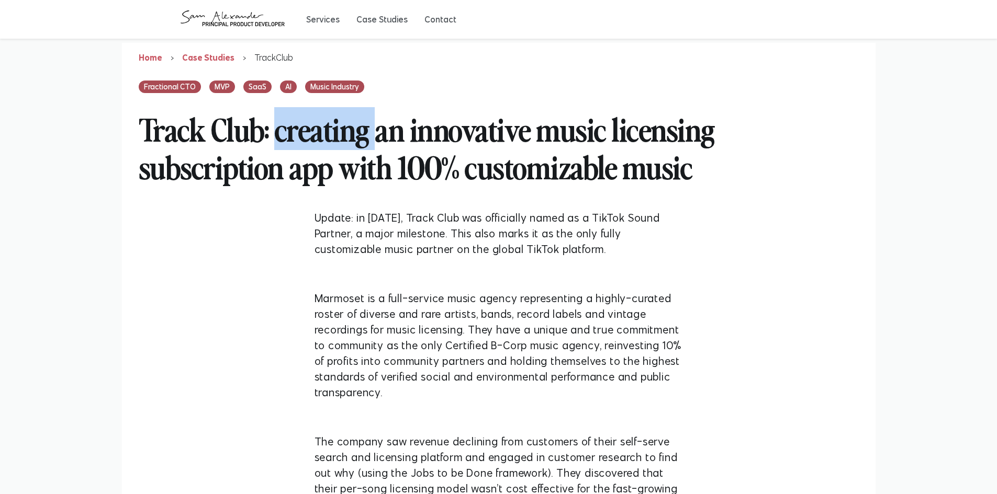
click at [310, 110] on h2 "Track Club: creating an innovative music licensing subscription app with 100% c…" at bounding box center [499, 147] width 720 height 109
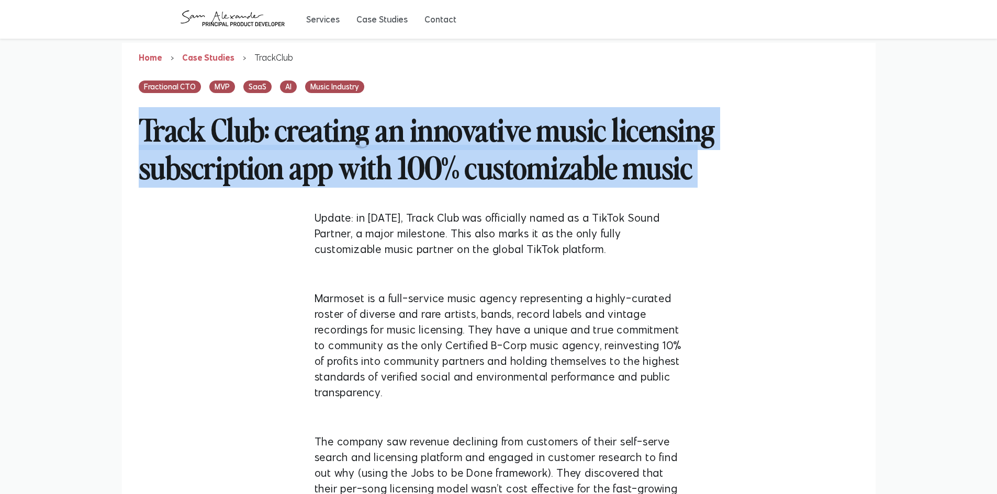
click at [310, 110] on h2 "Track Club: creating an innovative music licensing subscription app with 100% c…" at bounding box center [499, 147] width 720 height 109
click at [328, 196] on h2 "Track Club: creating an innovative music licensing subscription app with 100% c…" at bounding box center [499, 147] width 720 height 109
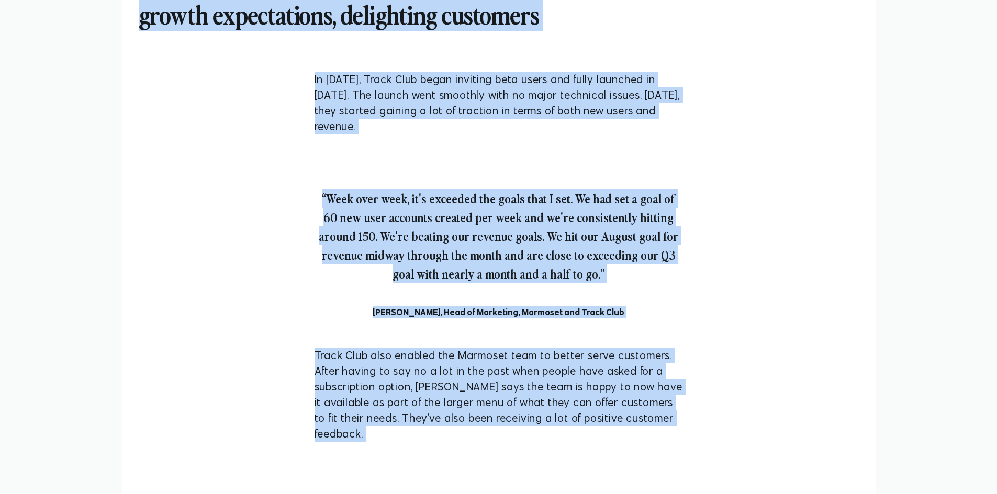
scroll to position [4156, 0]
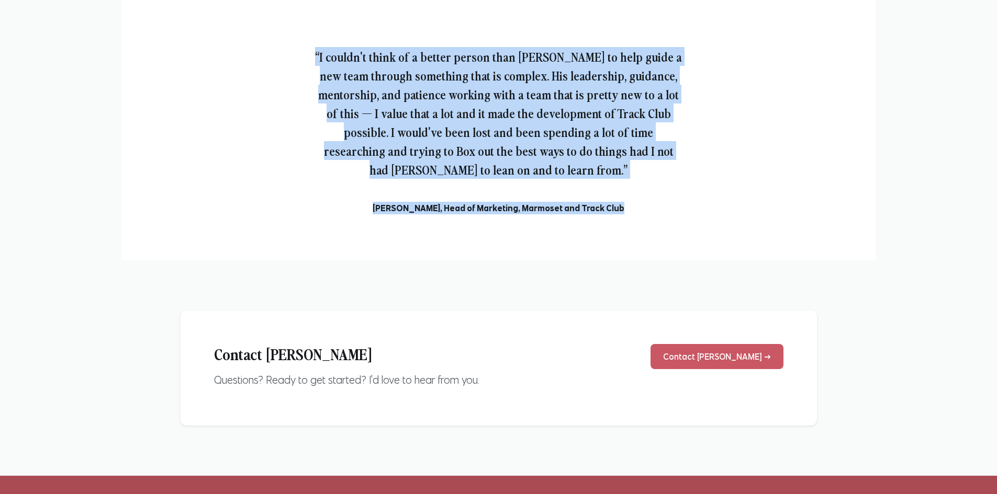
drag, startPoint x: 310, startPoint y: 217, endPoint x: 611, endPoint y: 127, distance: 314.1
